Goal: Information Seeking & Learning: Learn about a topic

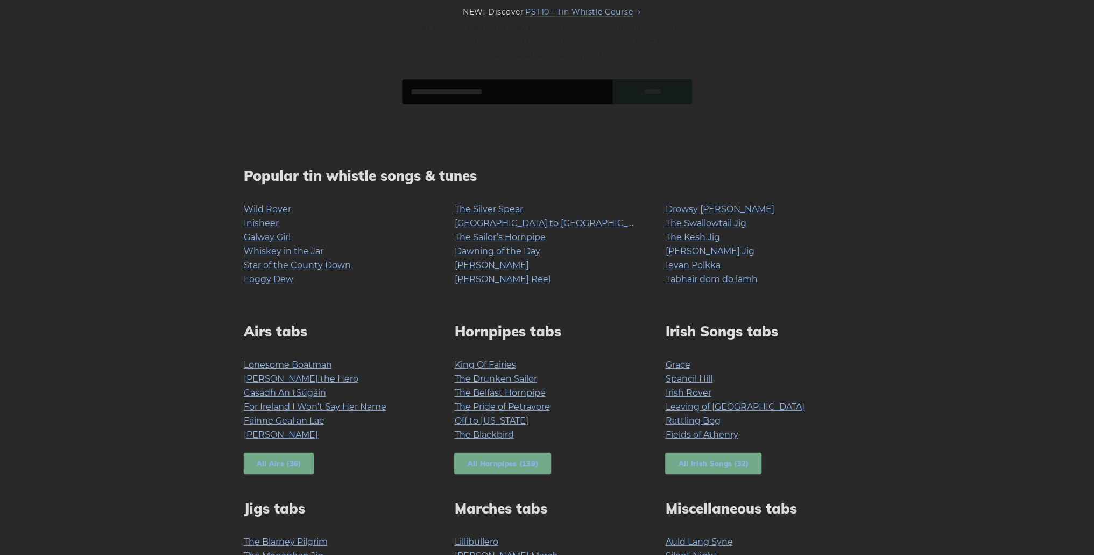
scroll to position [108, 0]
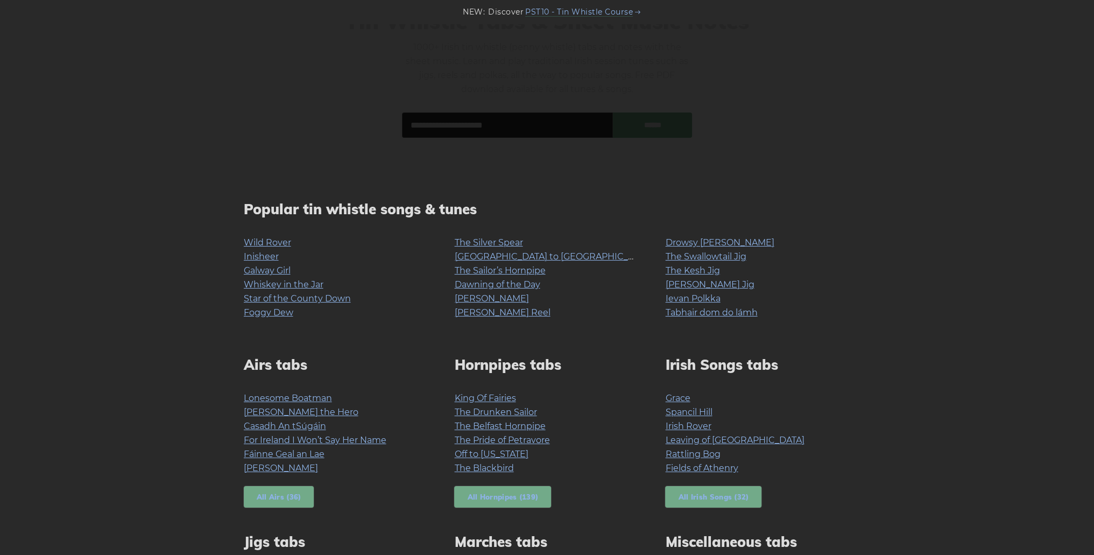
click at [283, 287] on link "Whiskey in the Jar" at bounding box center [284, 284] width 80 height 10
click at [299, 300] on link "Star of the County Down" at bounding box center [297, 298] width 107 height 10
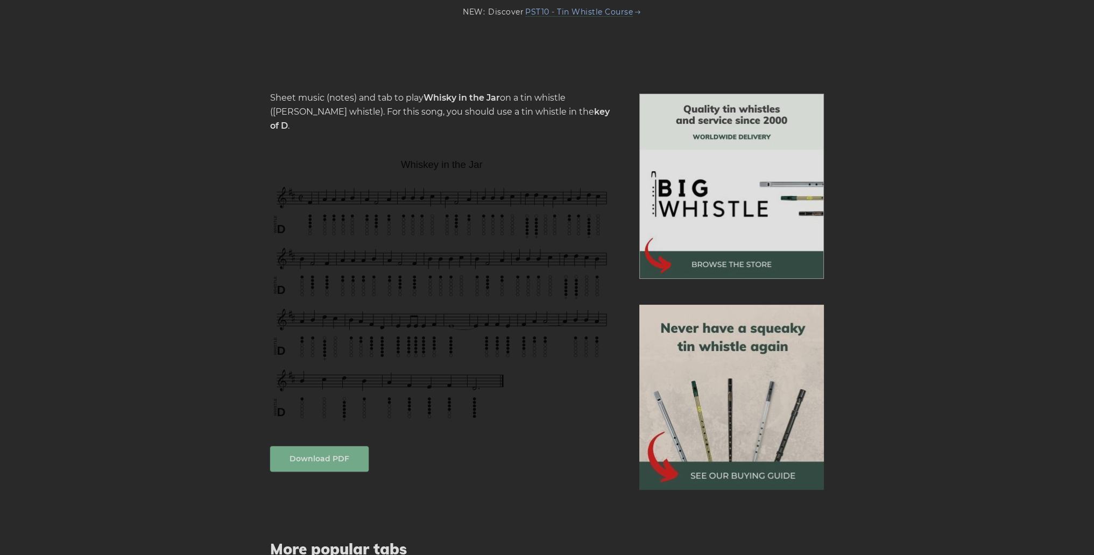
scroll to position [215, 0]
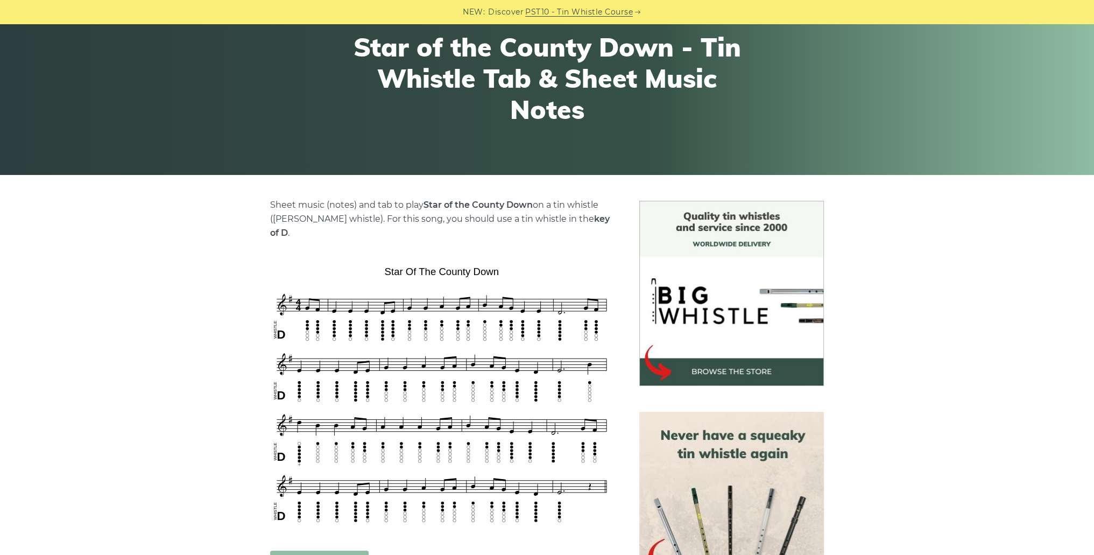
scroll to position [108, 0]
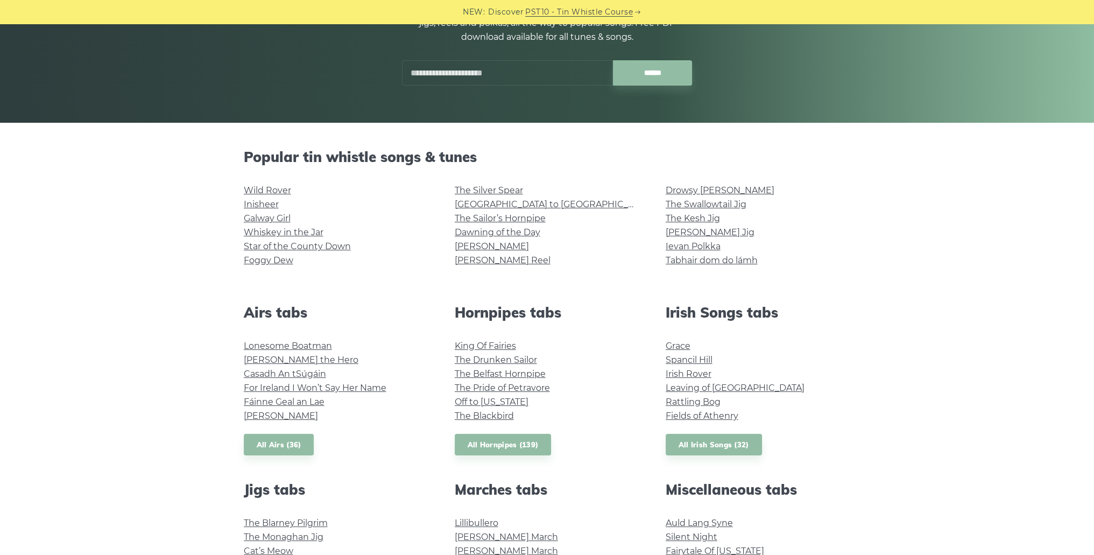
scroll to position [161, 0]
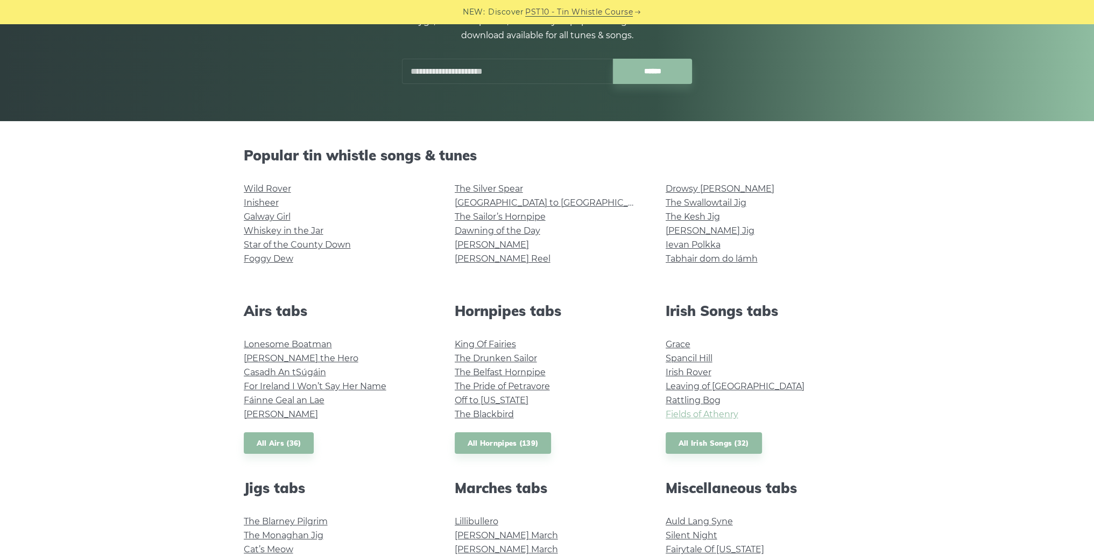
click at [700, 412] on link "Fields of Athenry" at bounding box center [702, 414] width 73 height 10
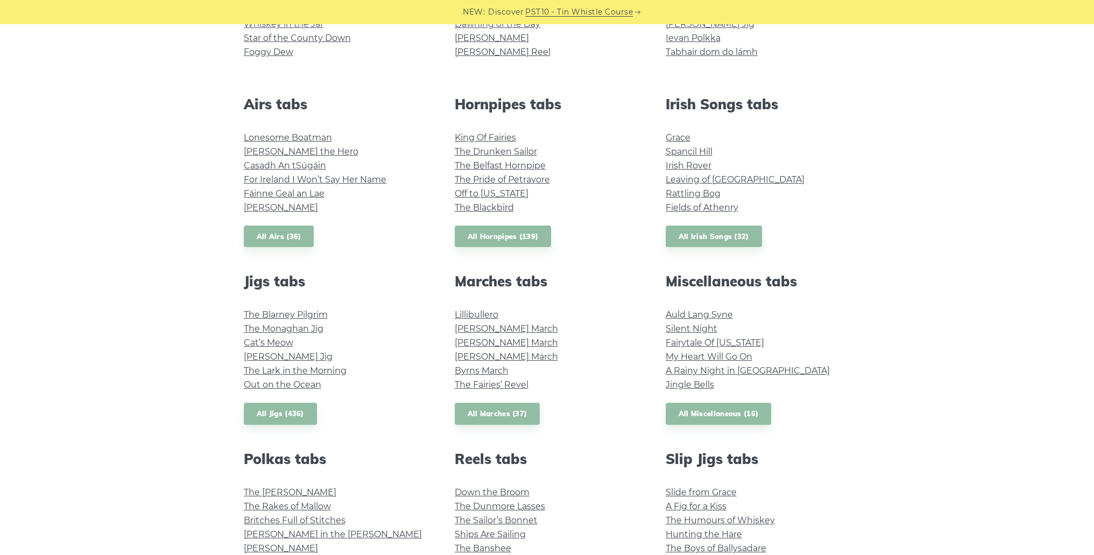
scroll to position [377, 0]
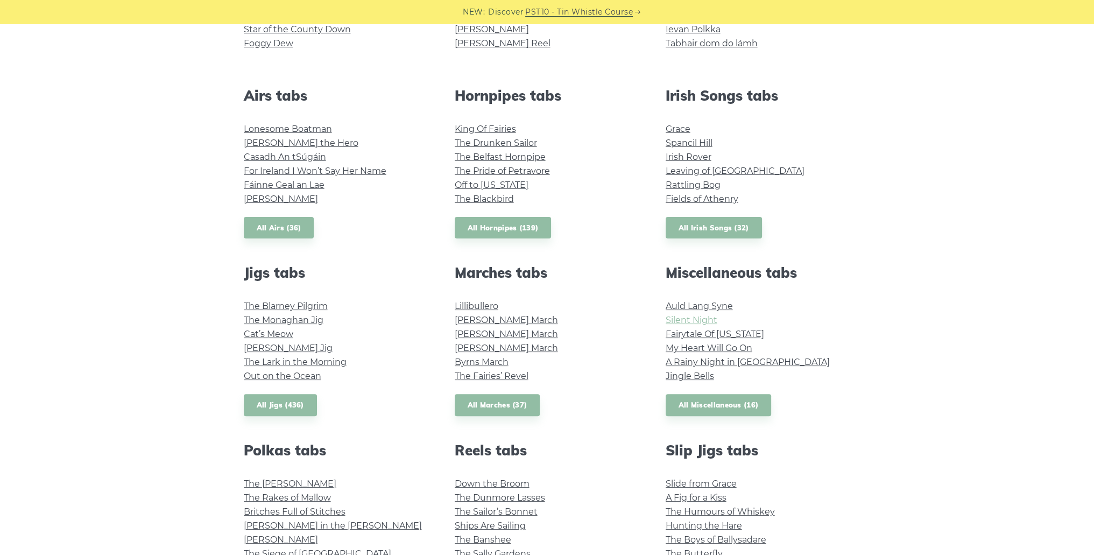
click at [695, 321] on link "Silent Night" at bounding box center [692, 320] width 52 height 10
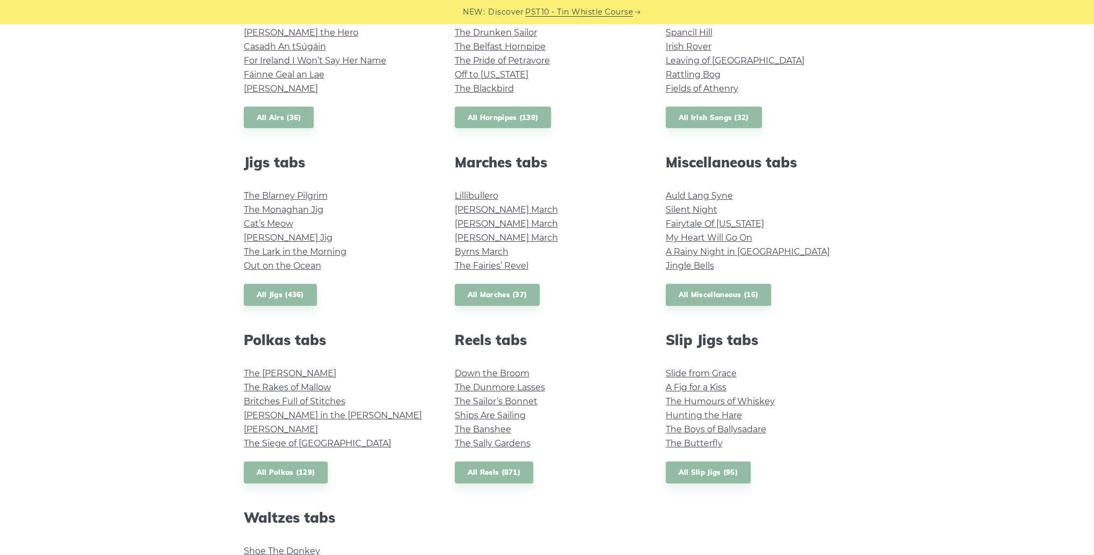
scroll to position [538, 0]
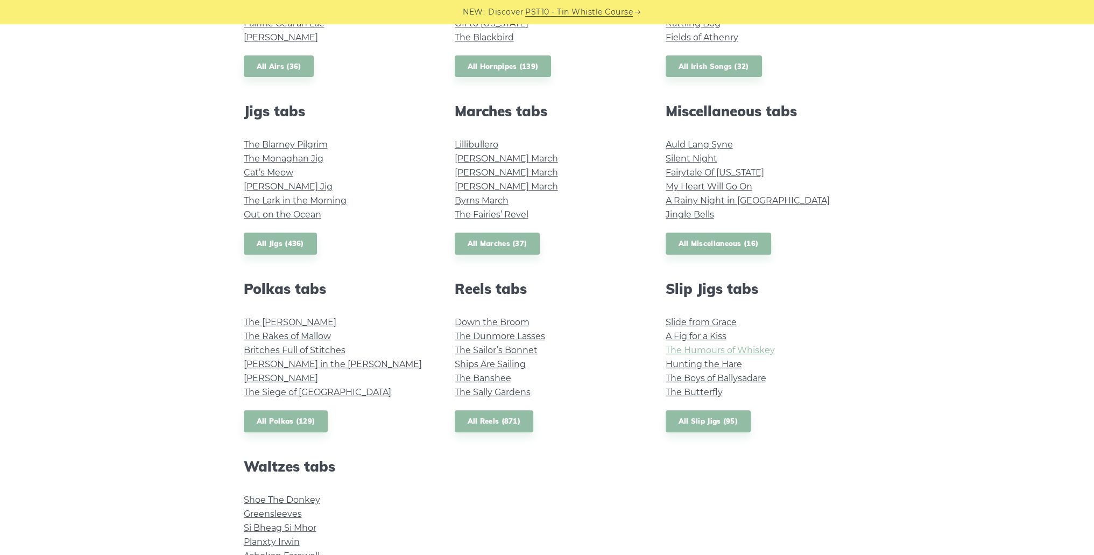
click at [764, 353] on link "The Humours of Whiskey" at bounding box center [720, 350] width 109 height 10
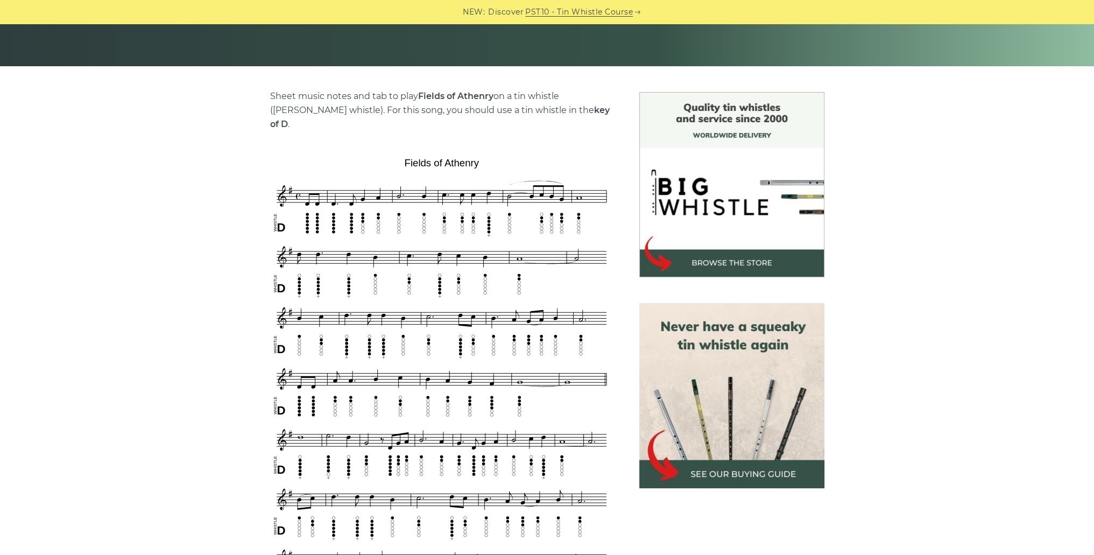
scroll to position [215, 0]
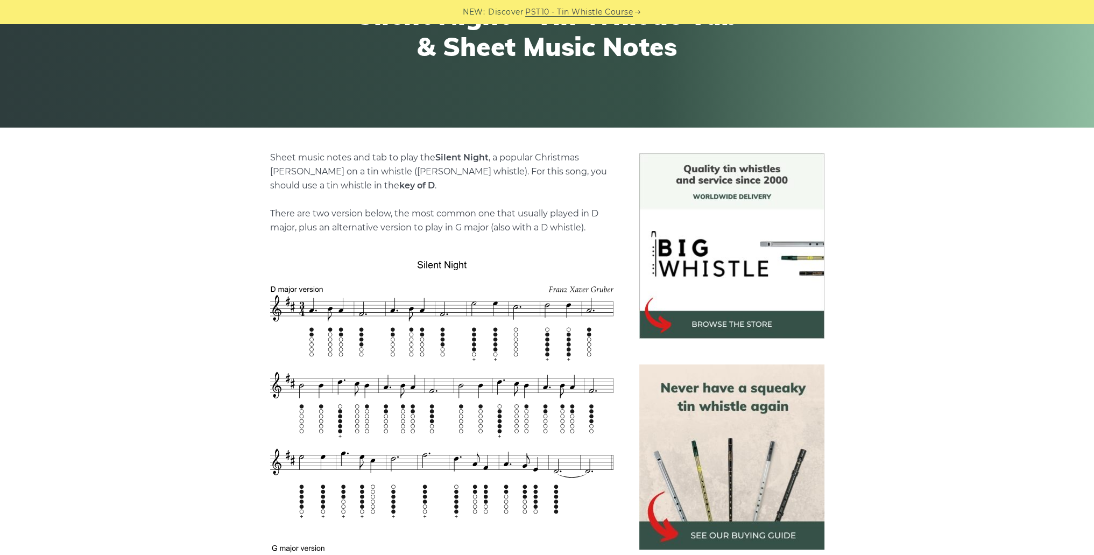
scroll to position [161, 0]
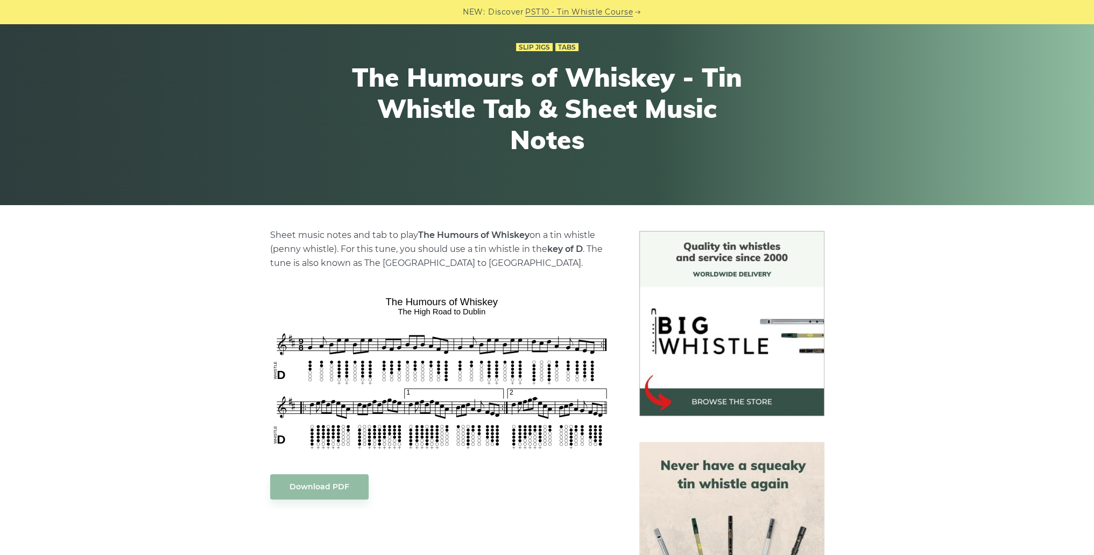
scroll to position [108, 0]
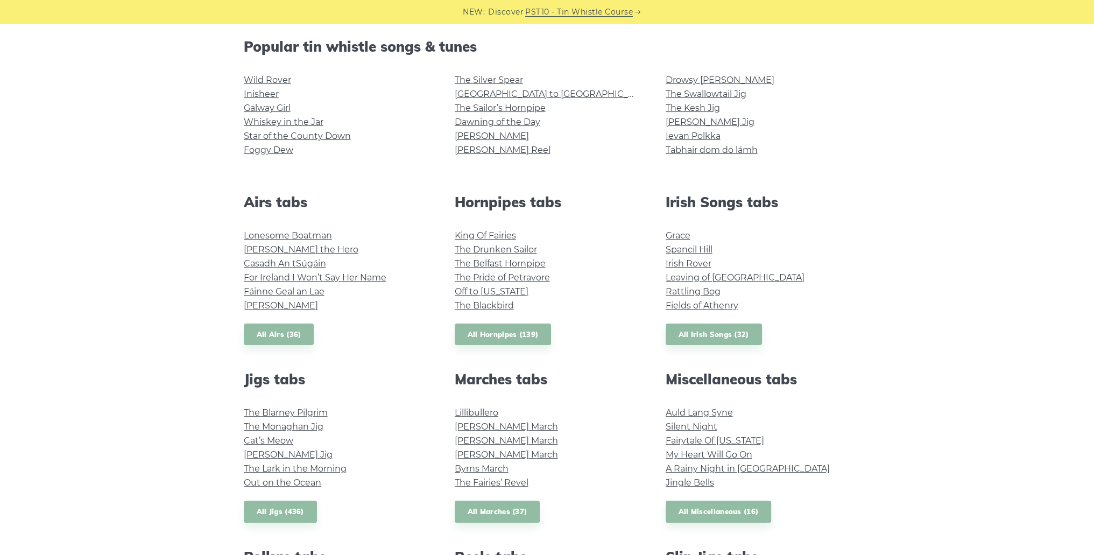
scroll to position [269, 0]
click at [321, 138] on link "Star of the County Down" at bounding box center [297, 137] width 107 height 10
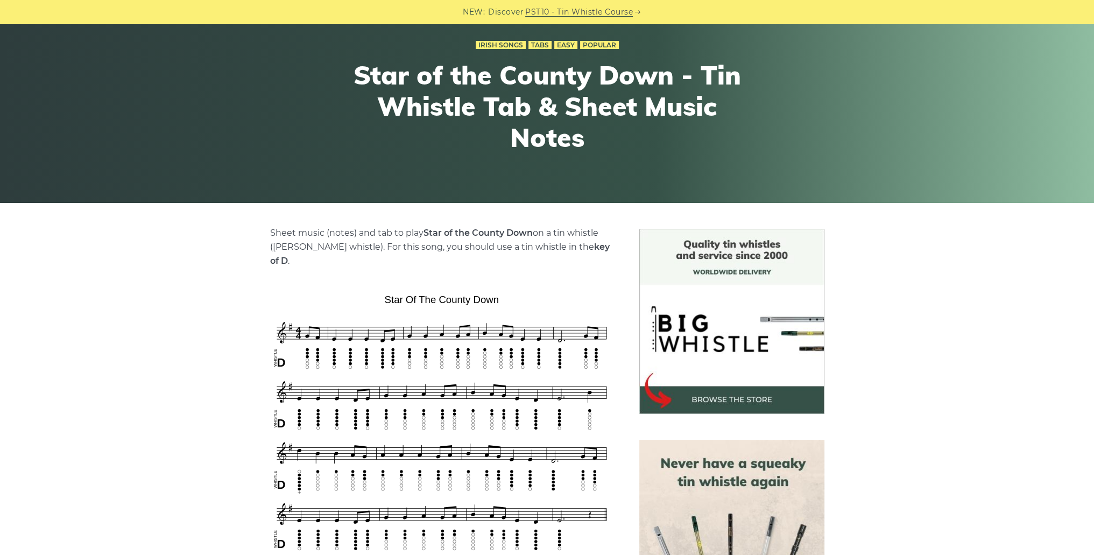
scroll to position [108, 0]
